Goal: Task Accomplishment & Management: Complete application form

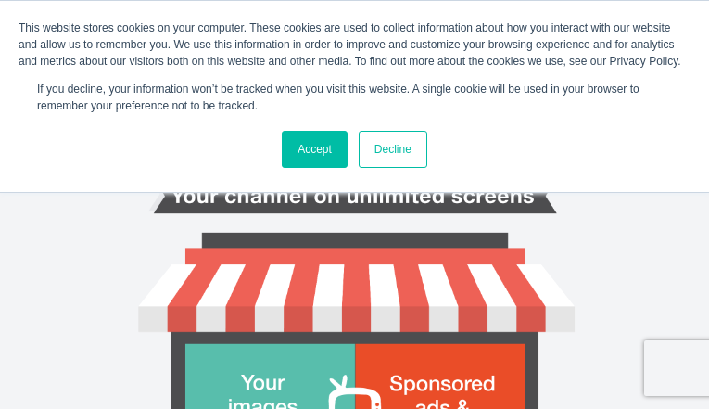
type input "TLByqhZWrgqz"
type input "tivory@hotmail.com"
type input "xTfyYjpxHMHfVn"
type input "RIpJTQuJtHe"
